Goal: Information Seeking & Learning: Learn about a topic

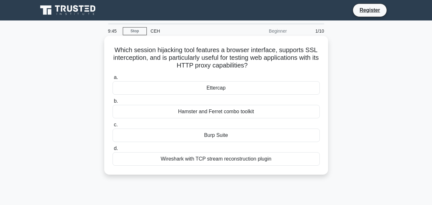
click at [248, 159] on div "Wireshark with TCP stream reconstruction plugin" at bounding box center [216, 158] width 207 height 13
click at [113, 151] on input "d. Wireshark with TCP stream reconstruction plugin" at bounding box center [113, 148] width 0 height 4
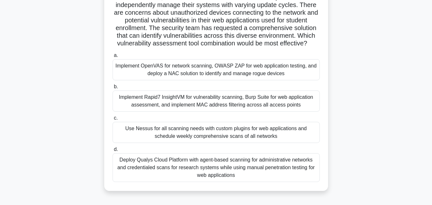
scroll to position [77, 0]
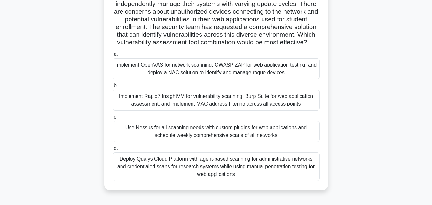
click at [218, 94] on div "Implement Rapid7 InsightVM for vulnerability scanning, Burp Suite for web appli…" at bounding box center [216, 100] width 207 height 21
click at [113, 88] on input "b. Implement Rapid7 InsightVM for vulnerability scanning, Burp Suite for web ap…" at bounding box center [113, 86] width 0 height 4
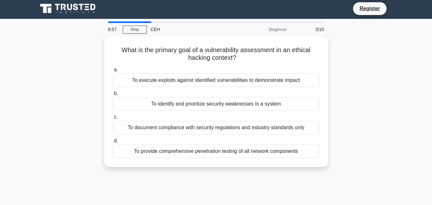
scroll to position [0, 0]
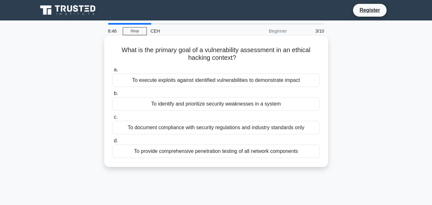
click at [250, 106] on div "To identify and prioritize security weaknesses in a system" at bounding box center [216, 103] width 207 height 13
click at [113, 96] on input "b. To identify and prioritize security weaknesses in a system" at bounding box center [113, 93] width 0 height 4
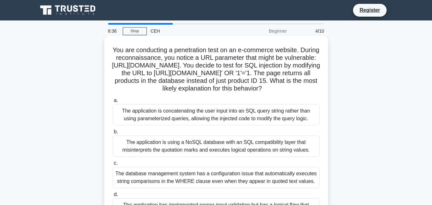
click at [228, 157] on div "The application is using a NoSQL database with an SQL compatibility layer that …" at bounding box center [216, 146] width 207 height 21
click at [113, 134] on input "b. The application is using a NoSQL database with an SQL compatibility layer th…" at bounding box center [113, 132] width 0 height 4
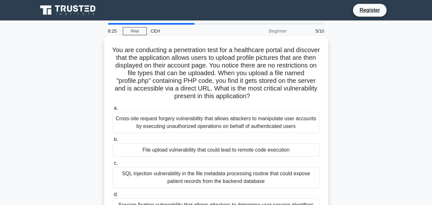
click at [212, 123] on div "Cross-site request forgery vulnerability that allows attackers to manipulate us…" at bounding box center [216, 122] width 207 height 21
click at [113, 110] on input "a. Cross-site request forgery vulnerability that allows attackers to manipulate…" at bounding box center [113, 108] width 0 height 4
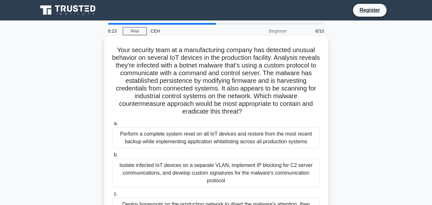
click at [223, 173] on div "Isolate infected IoT devices on a separate VLAN, implement IP blocking for C2 s…" at bounding box center [216, 173] width 207 height 29
click at [113, 157] on input "b. Isolate infected IoT devices on a separate VLAN, implement IP blocking for C…" at bounding box center [113, 155] width 0 height 4
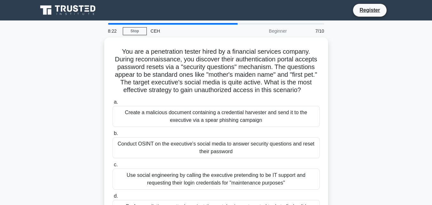
click at [223, 173] on div "Use social engineering by calling the executive pretending to be IT support and…" at bounding box center [216, 179] width 207 height 21
click at [113, 167] on input "c. Use social engineering by calling the executive pretending to be IT support …" at bounding box center [113, 165] width 0 height 4
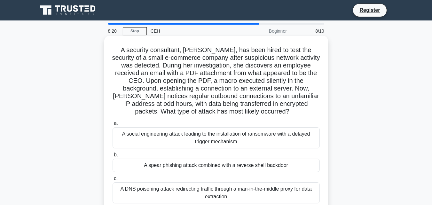
click at [206, 137] on div "A social engineering attack leading to the installation of ransomware with a de…" at bounding box center [216, 137] width 207 height 21
click at [113, 126] on input "a. A social engineering attack leading to the installation of ransomware with a…" at bounding box center [113, 124] width 0 height 4
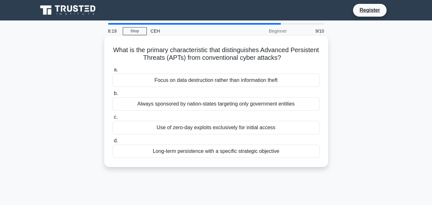
click at [210, 155] on div "Long-term persistence with a specific strategic objective" at bounding box center [216, 151] width 207 height 13
click at [113, 143] on input "d. Long-term persistence with a specific strategic objective" at bounding box center [113, 141] width 0 height 4
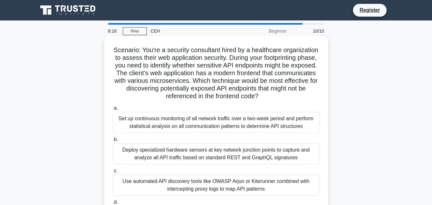
click at [213, 187] on div "Use automated API discovery tools like OWASP Arjun or Kiterunner combined with …" at bounding box center [216, 185] width 207 height 21
click at [113, 173] on input "c. Use automated API discovery tools like OWASP Arjun or Kiterunner combined wi…" at bounding box center [113, 171] width 0 height 4
